Goal: Find specific page/section: Find specific page/section

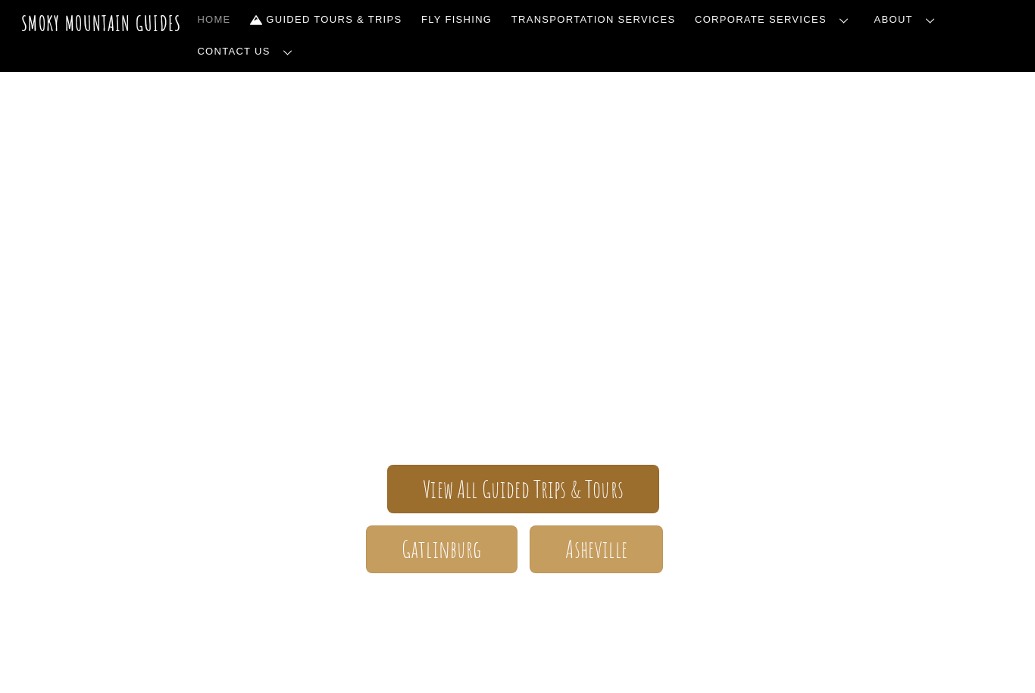
click at [554, 486] on span "View All Guided Trips & Tours" at bounding box center [523, 489] width 201 height 16
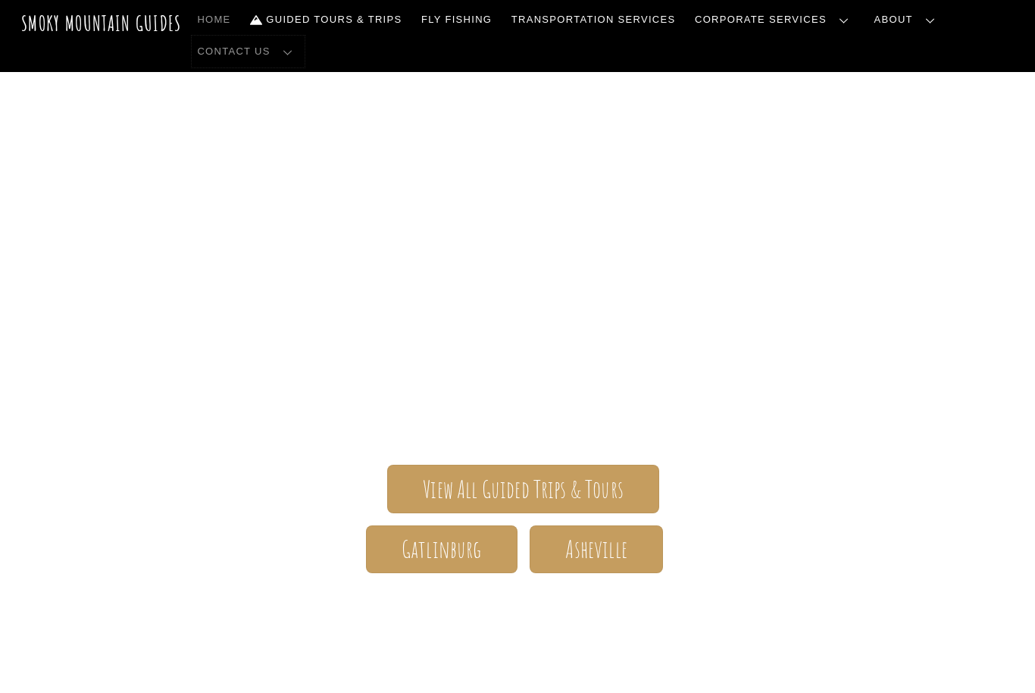
click at [285, 58] on span at bounding box center [287, 52] width 27 height 27
click at [216, 83] on link "Contact Us" at bounding box center [265, 88] width 155 height 28
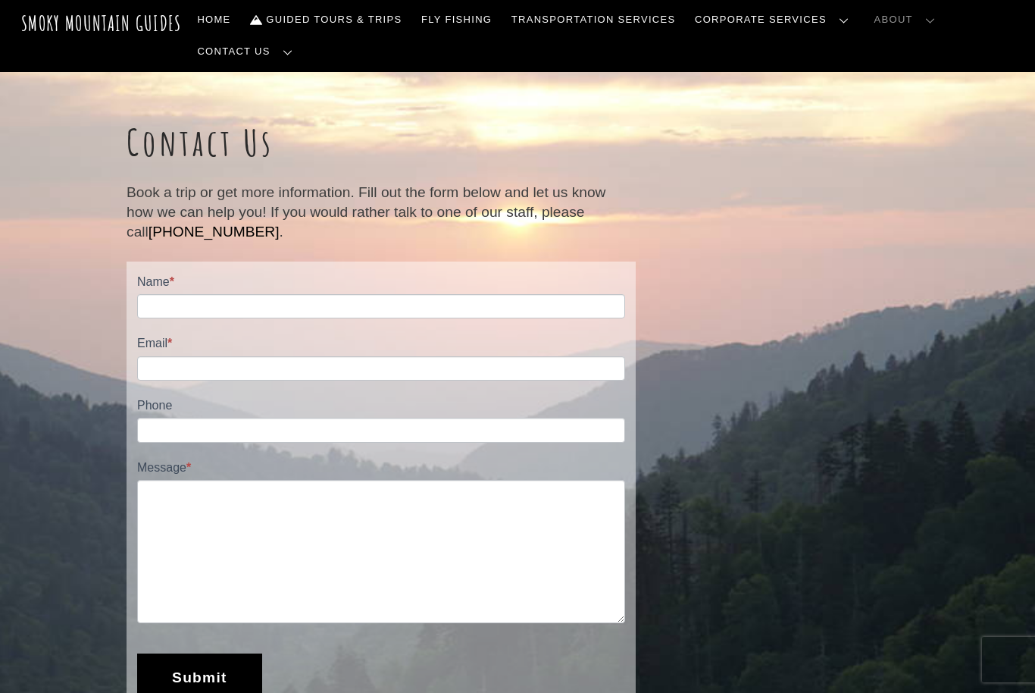
click at [928, 27] on span at bounding box center [929, 20] width 27 height 27
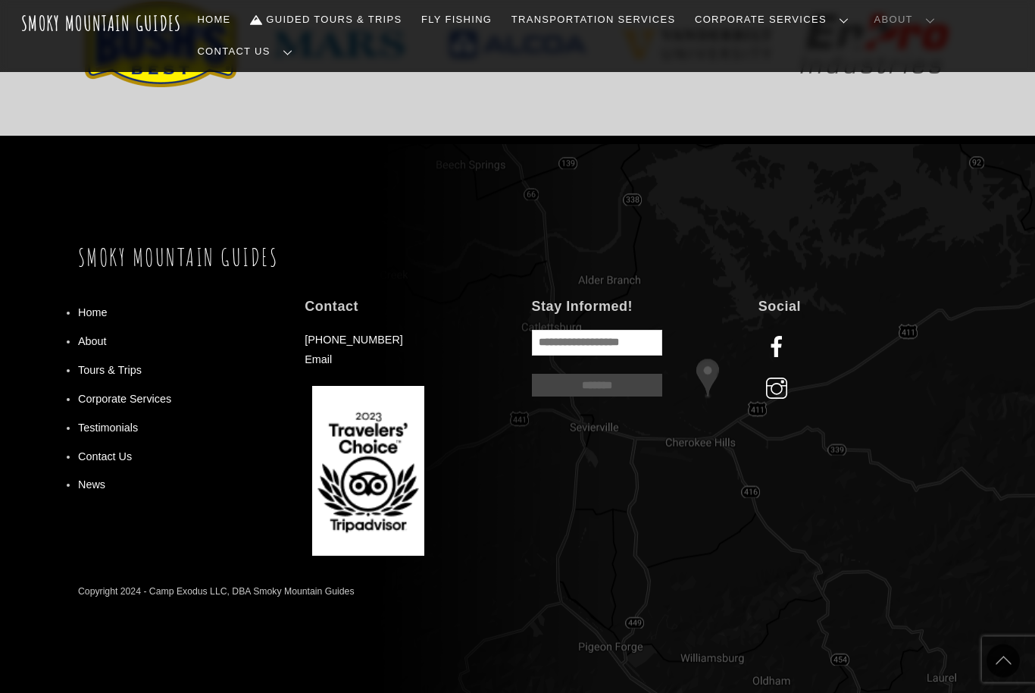
scroll to position [1212, 0]
click at [83, 347] on link "About" at bounding box center [92, 341] width 29 height 12
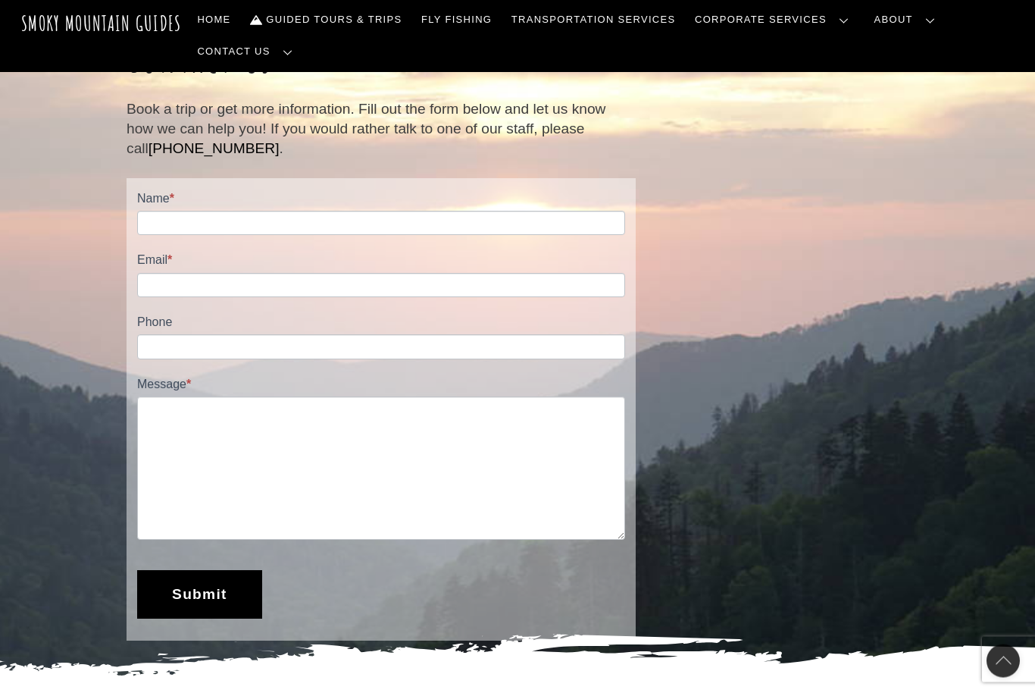
scroll to position [0, 0]
